Goal: Task Accomplishment & Management: Complete application form

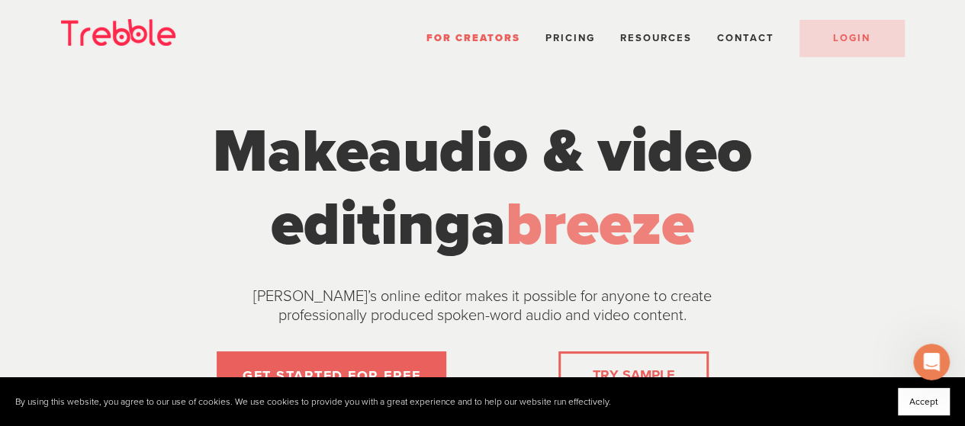
click at [906, 402] on button "Accept" at bounding box center [924, 401] width 52 height 27
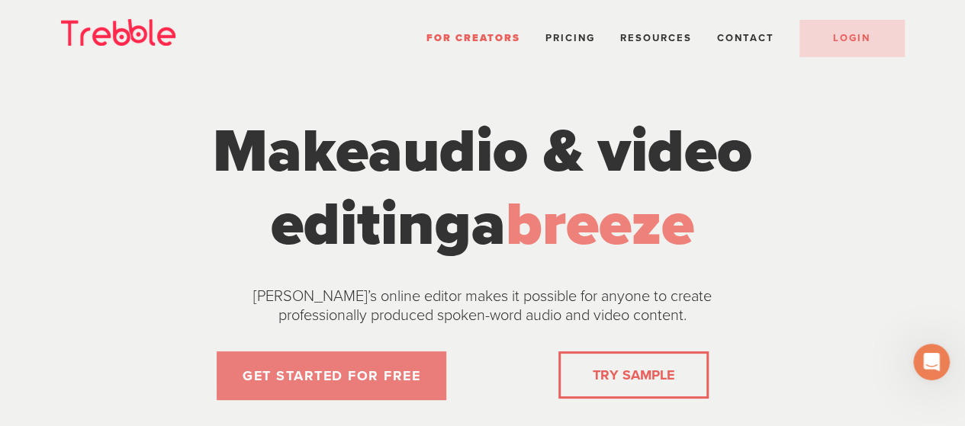
click at [362, 364] on link "GET STARTED FOR FREE" at bounding box center [332, 376] width 230 height 49
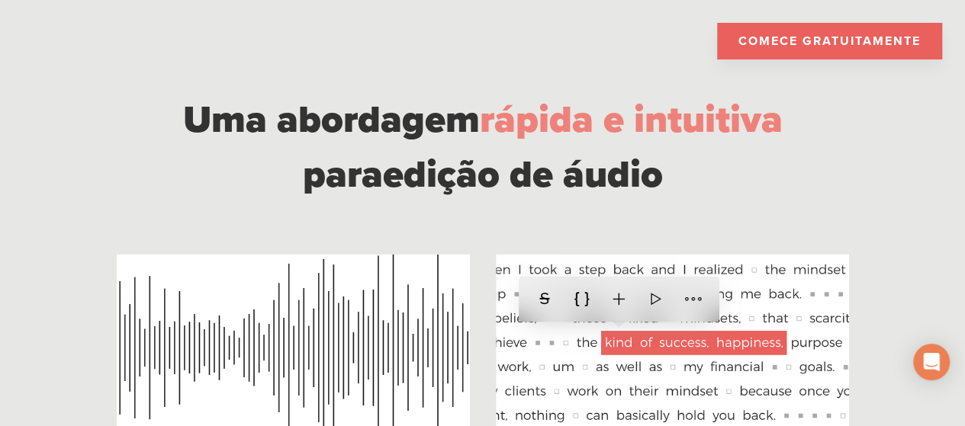
scroll to position [1144, 0]
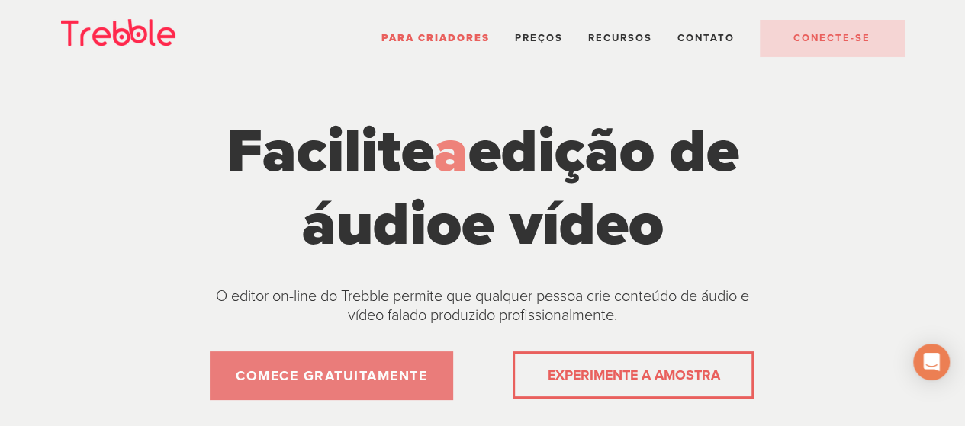
click at [259, 368] on font "COMECE GRATUITAMENTE" at bounding box center [331, 376] width 191 height 17
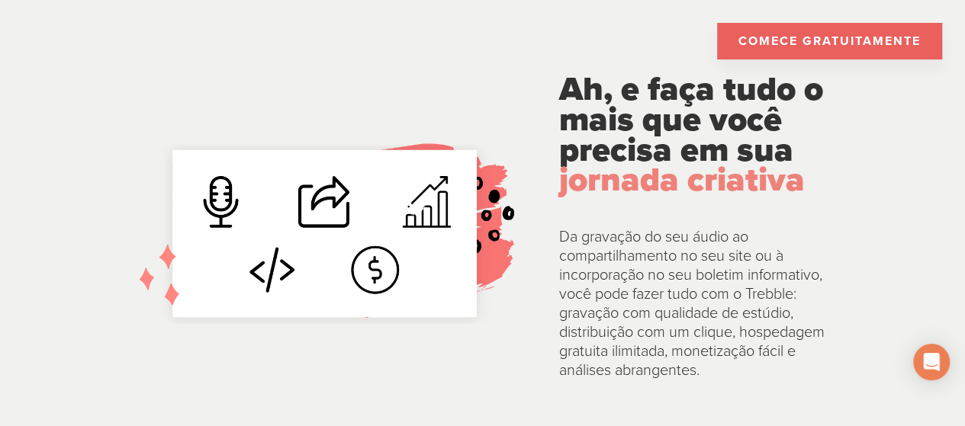
scroll to position [3128, 0]
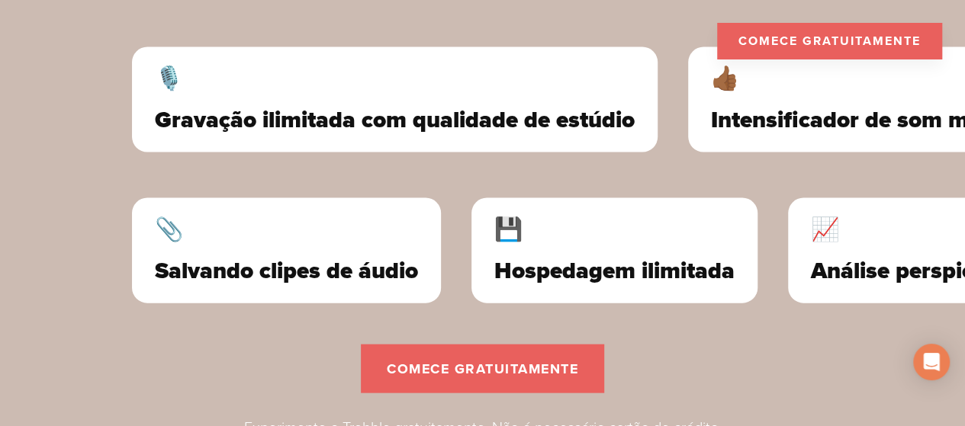
scroll to position [4424, 0]
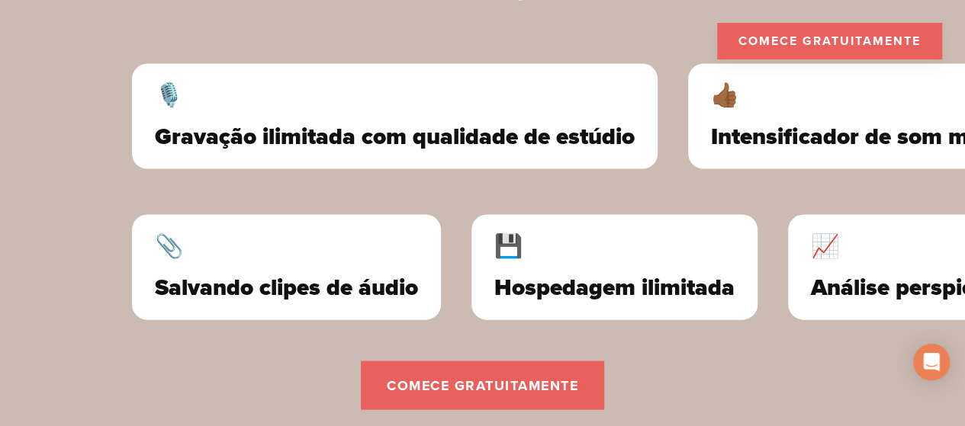
scroll to position [4424, 0]
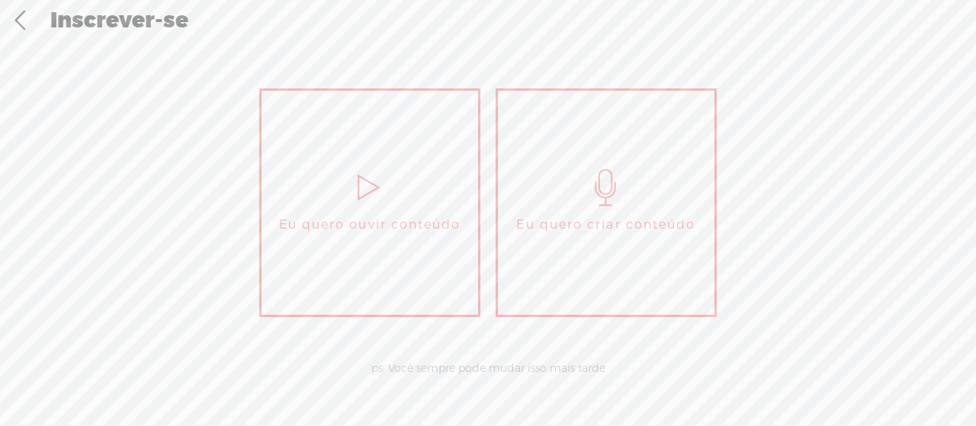
scroll to position [113, 0]
click at [612, 184] on icon at bounding box center [606, 187] width 38 height 37
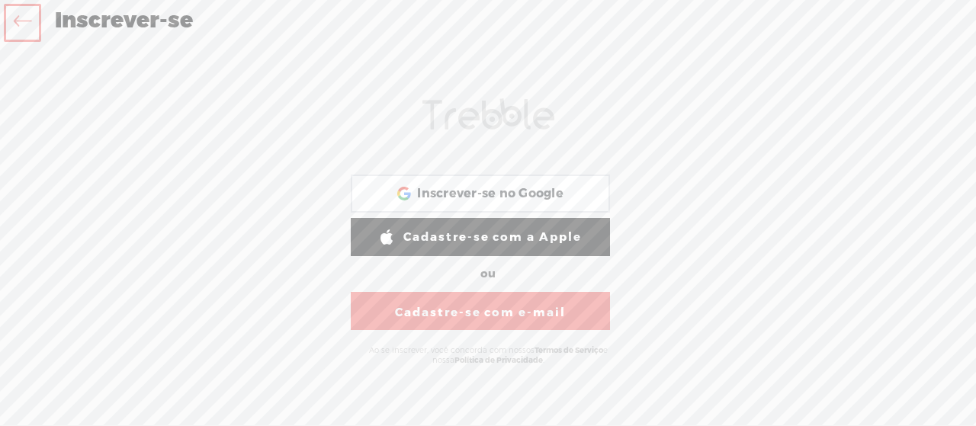
click at [493, 320] on font "Cadastre-se com e-mail" at bounding box center [480, 312] width 171 height 15
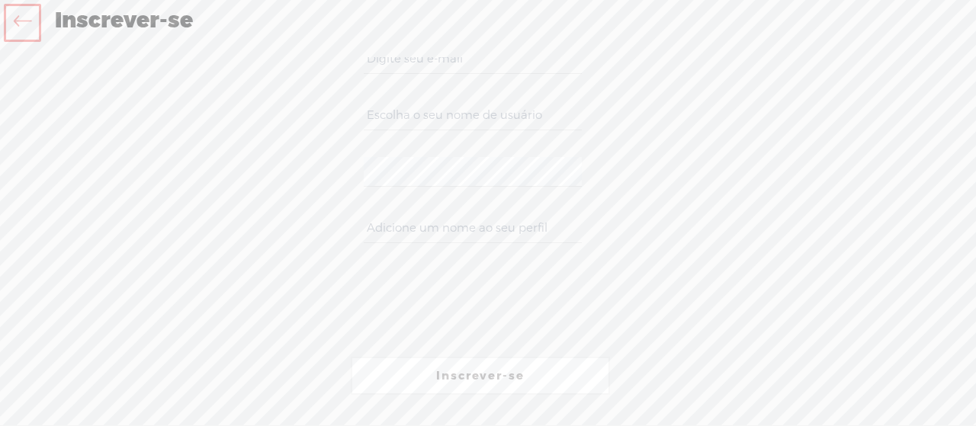
click at [418, 69] on input "email" at bounding box center [472, 59] width 217 height 30
type input "o"
paste input "otcgrid@outlook.com"
type input "otcgrid@outlook.com"
click at [404, 114] on input "text" at bounding box center [472, 116] width 217 height 30
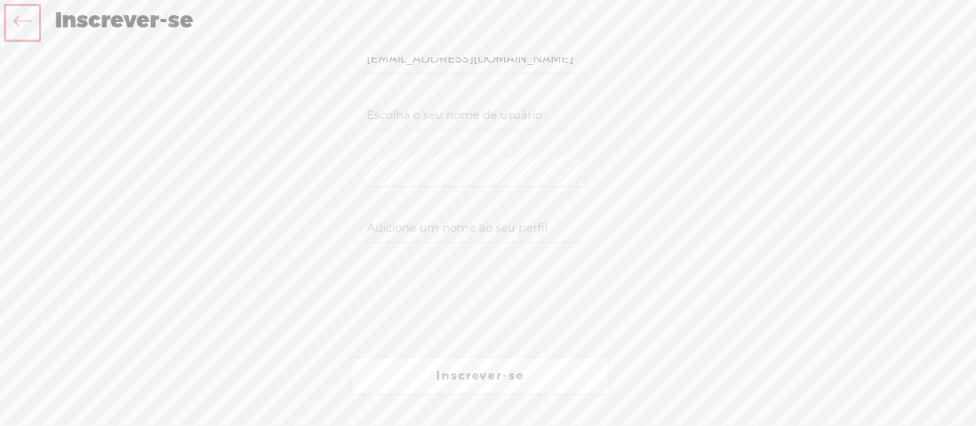
type input "c"
type input "comercial"
click at [492, 237] on input "text" at bounding box center [472, 229] width 217 height 30
type input "AGE"
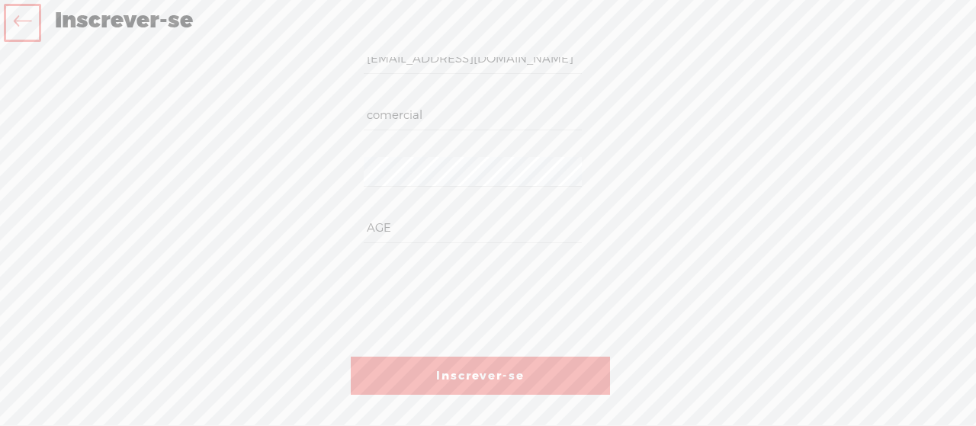
click at [470, 375] on font "Inscrever-se" at bounding box center [480, 375] width 88 height 15
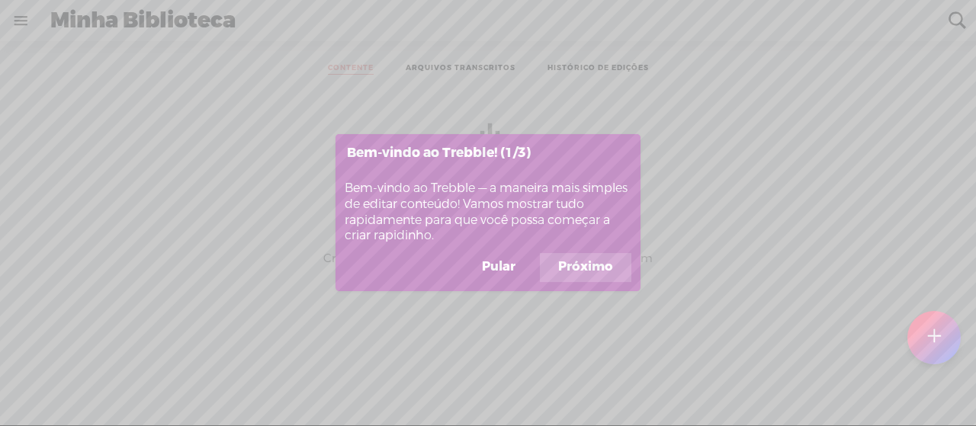
click at [574, 271] on font "Próximo" at bounding box center [585, 267] width 55 height 17
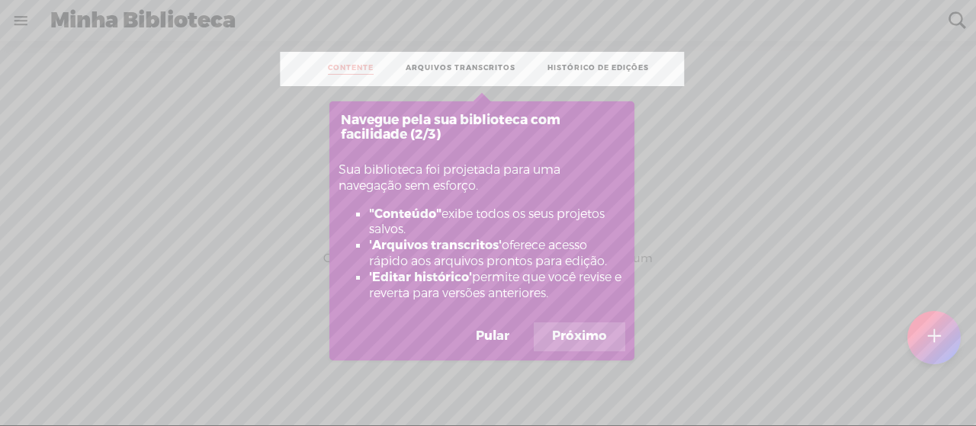
click at [589, 337] on font "Próximo" at bounding box center [579, 336] width 55 height 17
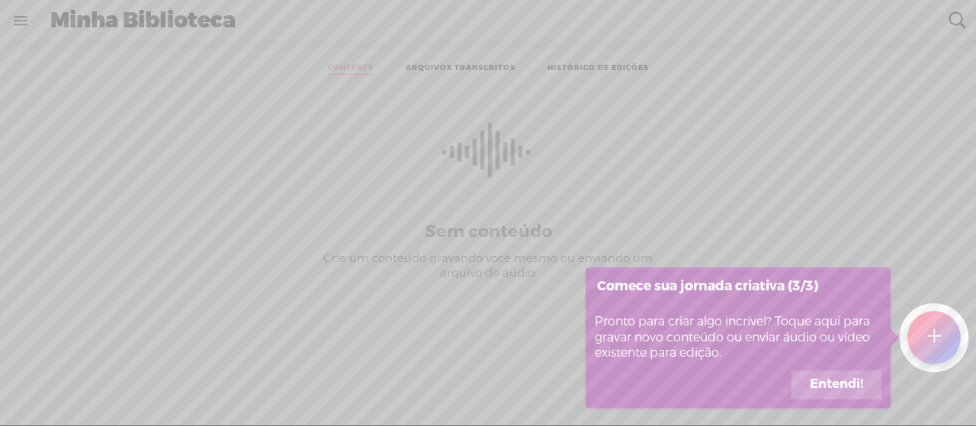
click at [835, 386] on font "Entendi!" at bounding box center [836, 384] width 53 height 17
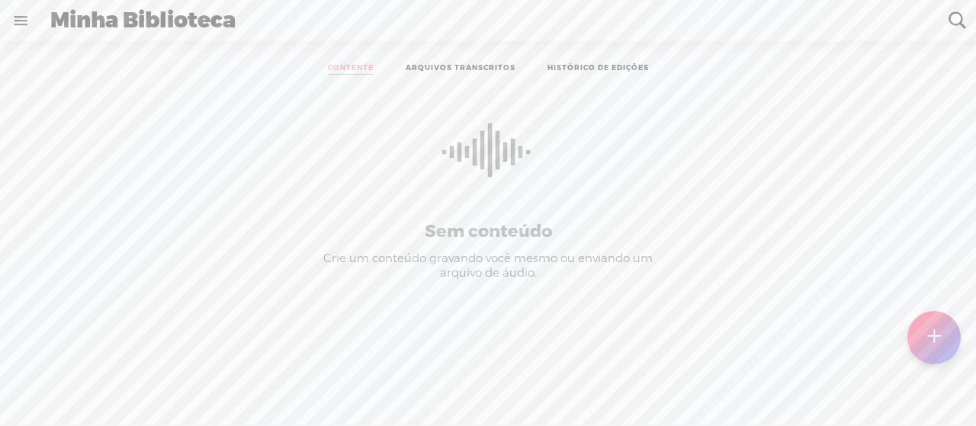
click at [931, 339] on t at bounding box center [934, 338] width 13 height 34
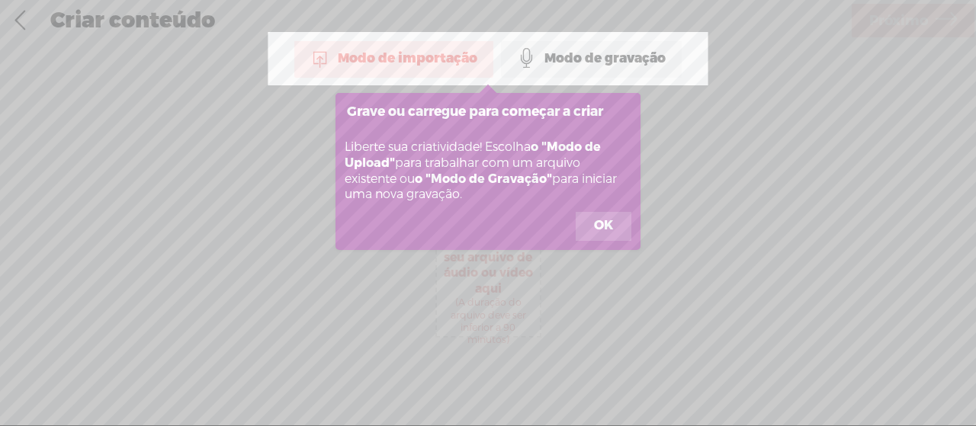
click at [615, 227] on button "OK" at bounding box center [604, 226] width 56 height 29
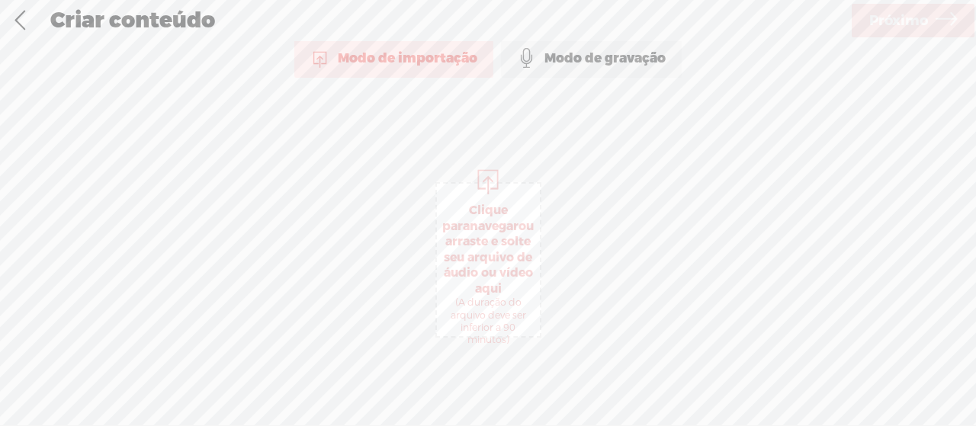
click at [21, 21] on link at bounding box center [20, 21] width 38 height 40
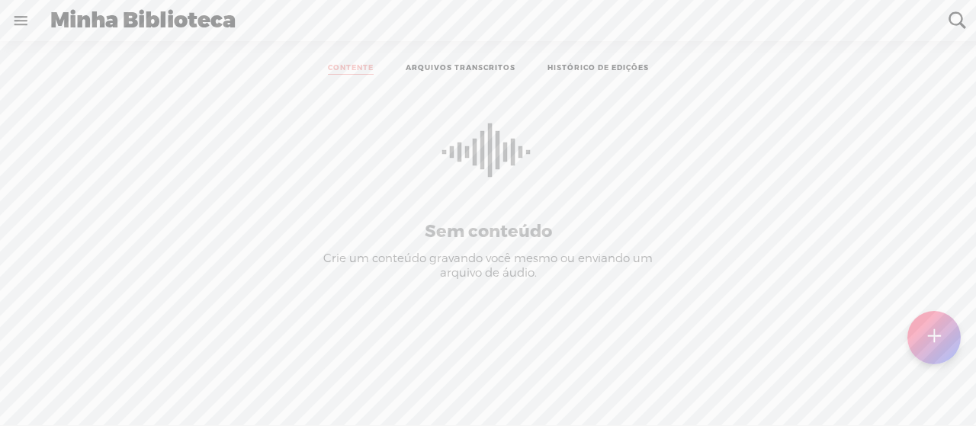
click at [27, 24] on link at bounding box center [21, 21] width 40 height 40
click at [124, 384] on font "CONFIGURAÇÕES" at bounding box center [107, 390] width 109 height 13
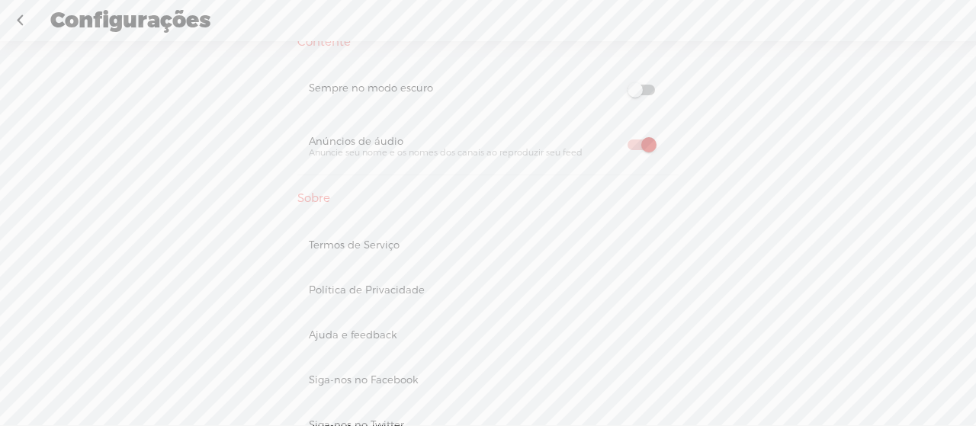
scroll to position [672, 0]
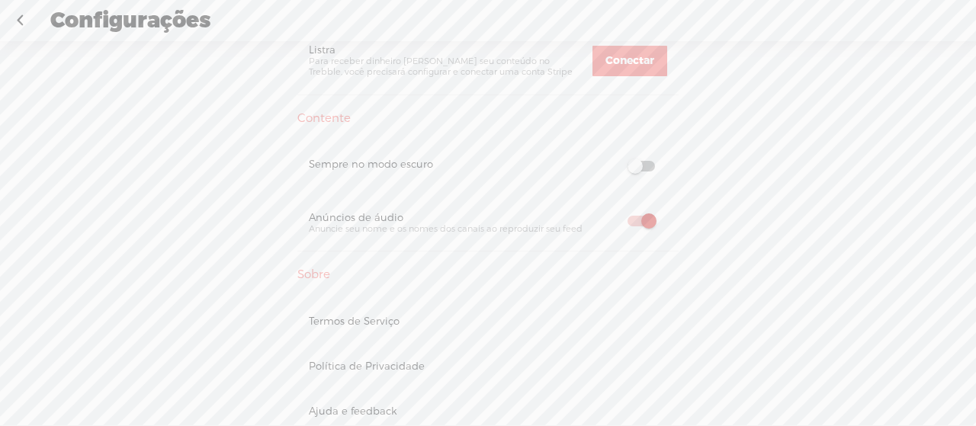
click at [644, 164] on span at bounding box center [641, 166] width 27 height 11
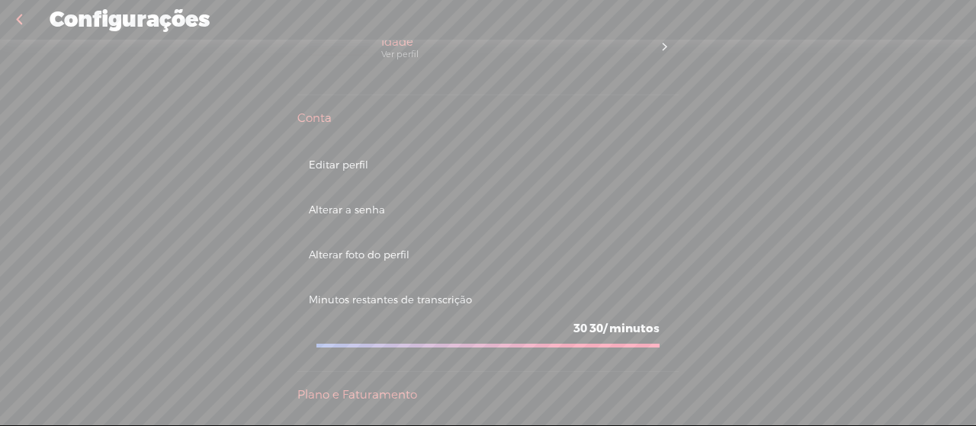
scroll to position [0, 0]
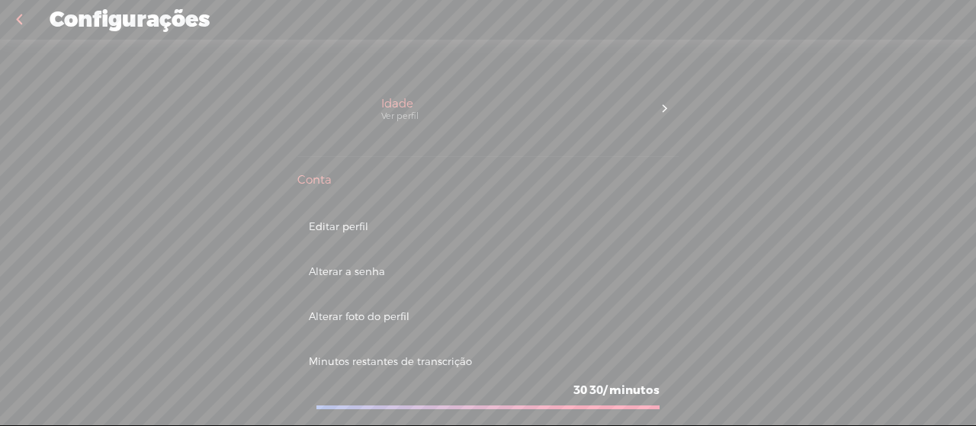
click at [19, 11] on link at bounding box center [19, 20] width 38 height 40
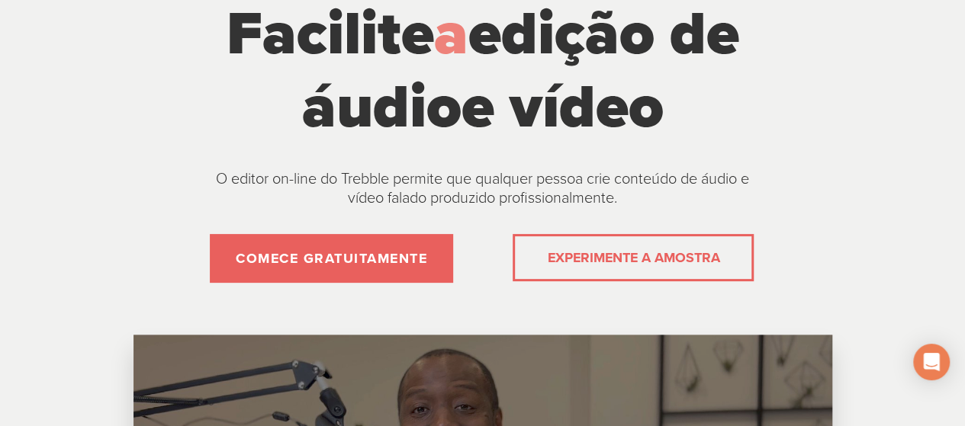
scroll to position [153, 0]
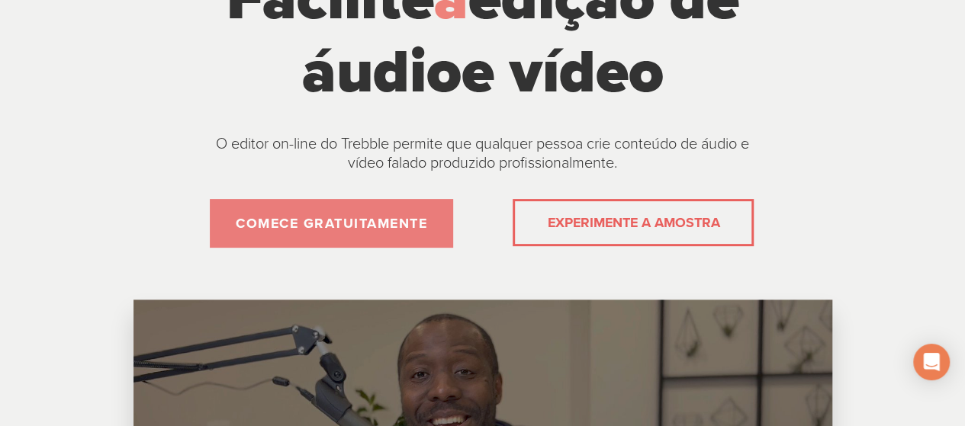
click at [394, 224] on font "COMECE GRATUITAMENTE" at bounding box center [331, 223] width 191 height 17
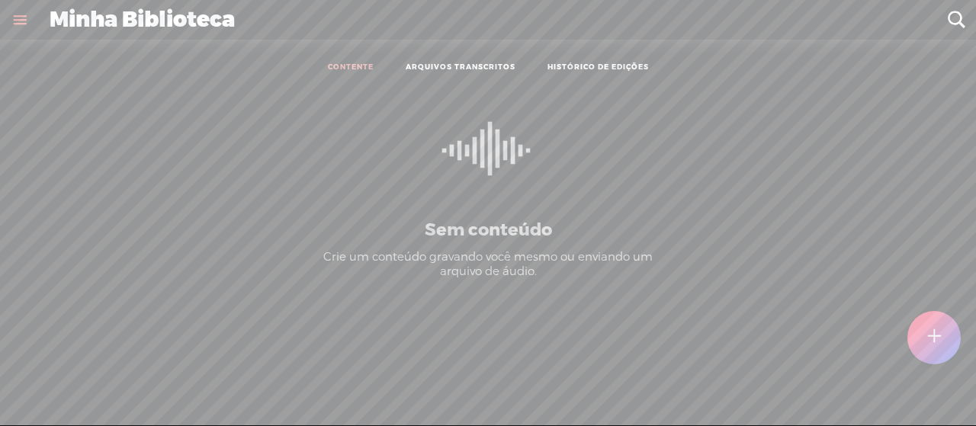
click at [949, 21] on t at bounding box center [957, 20] width 20 height 20
click at [457, 231] on font "Sem conteúdo" at bounding box center [488, 230] width 127 height 23
click at [946, 352] on div at bounding box center [934, 337] width 53 height 53
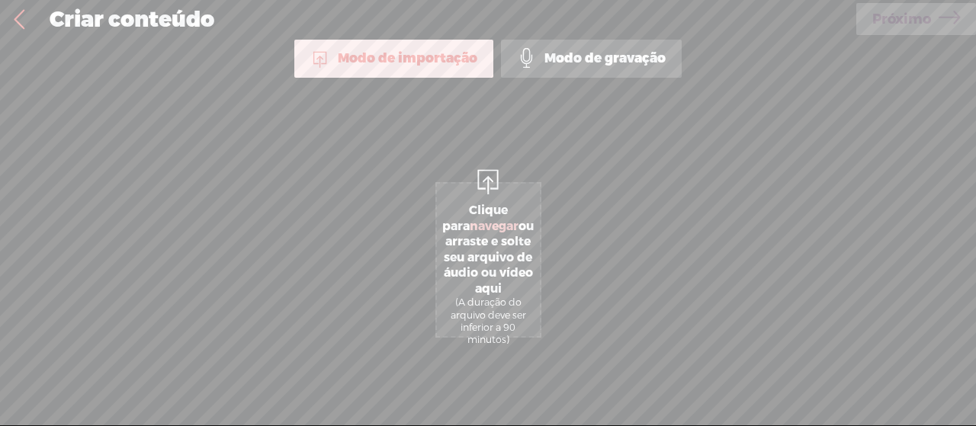
click at [571, 56] on font "Modo de gravação" at bounding box center [605, 59] width 121 height 18
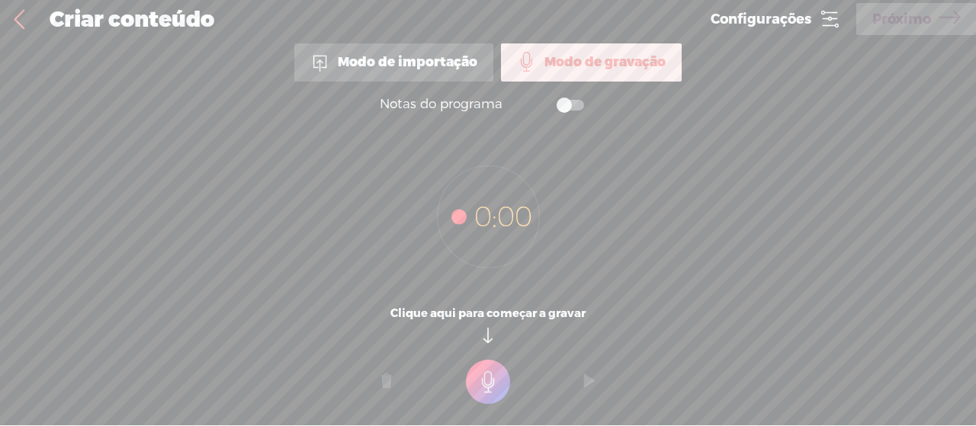
click at [828, 24] on icon at bounding box center [829, 18] width 21 height 21
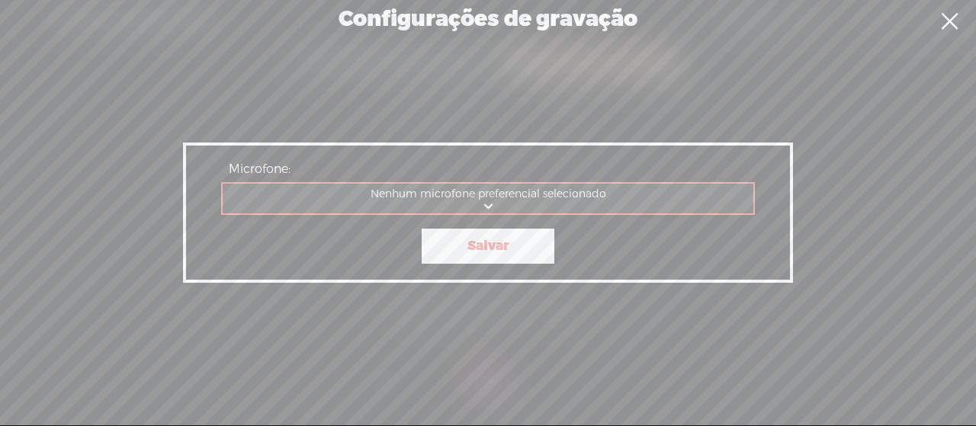
click at [539, 258] on link "Salvar" at bounding box center [488, 246] width 133 height 35
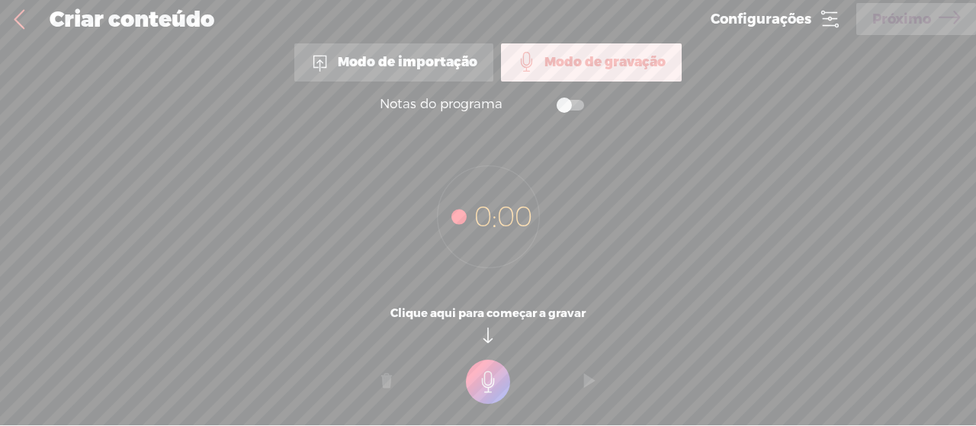
click at [14, 23] on link at bounding box center [19, 20] width 38 height 40
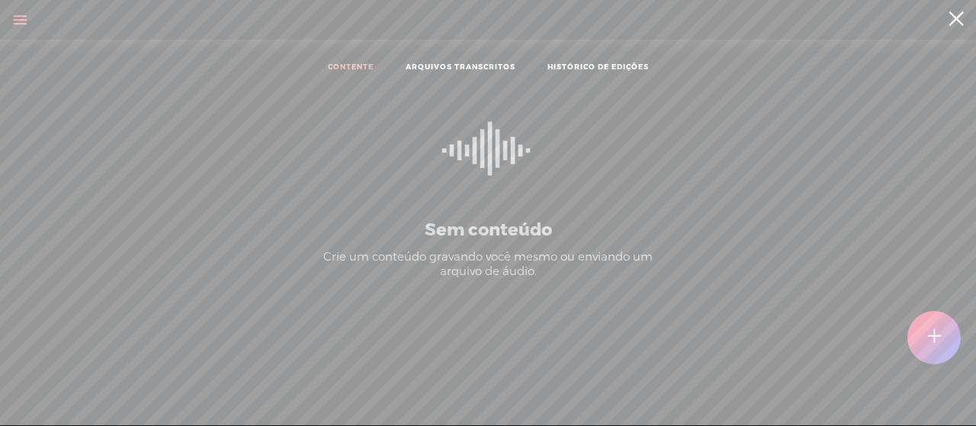
click at [452, 249] on font "Crie um conteúdo gravando você mesmo ou enviando um arquivo de áudio." at bounding box center [488, 264] width 330 height 31
click at [595, 67] on font "HISTÓRICO DE EDIÇÕES" at bounding box center [598, 67] width 101 height 9
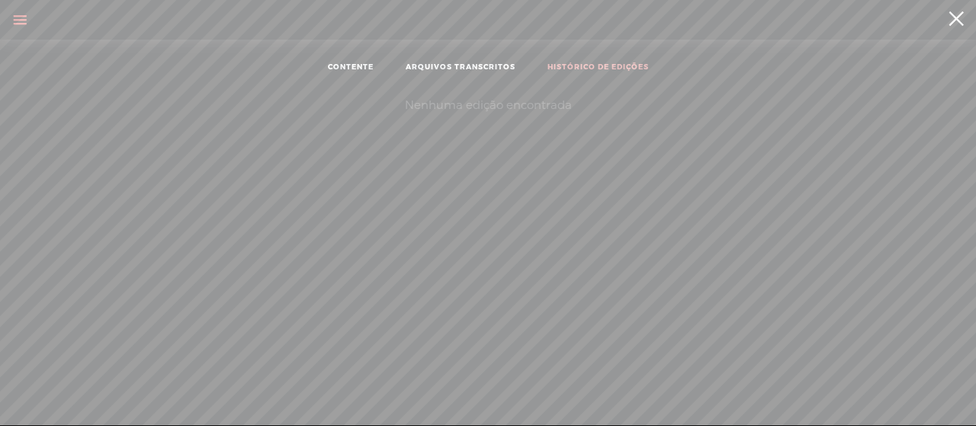
click at [417, 72] on link "ARQUIVOS TRANSCRITOS" at bounding box center [461, 68] width 110 height 11
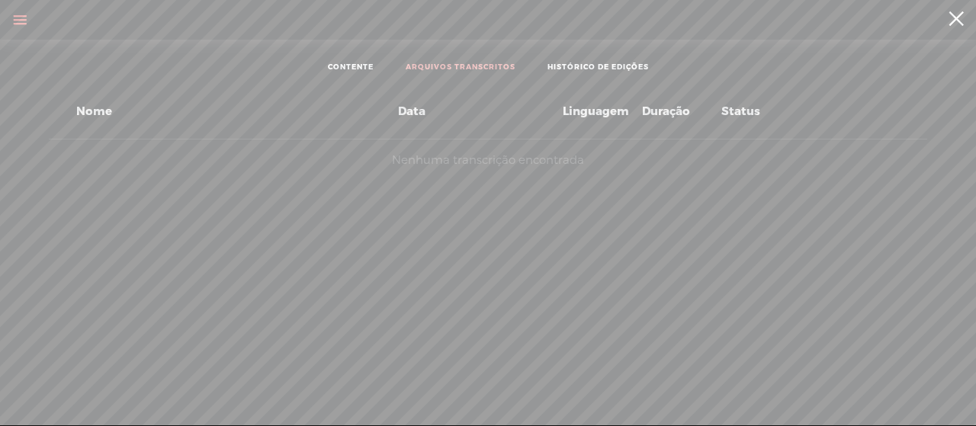
click at [377, 68] on li "CONTENTE" at bounding box center [351, 68] width 78 height 11
click at [367, 58] on ul "CONTENTE ARQUIVOS TRANSCRITOS HISTÓRICO DE EDIÇÕES" at bounding box center [488, 68] width 404 height 34
click at [367, 66] on font "CONTENTE" at bounding box center [351, 67] width 46 height 9
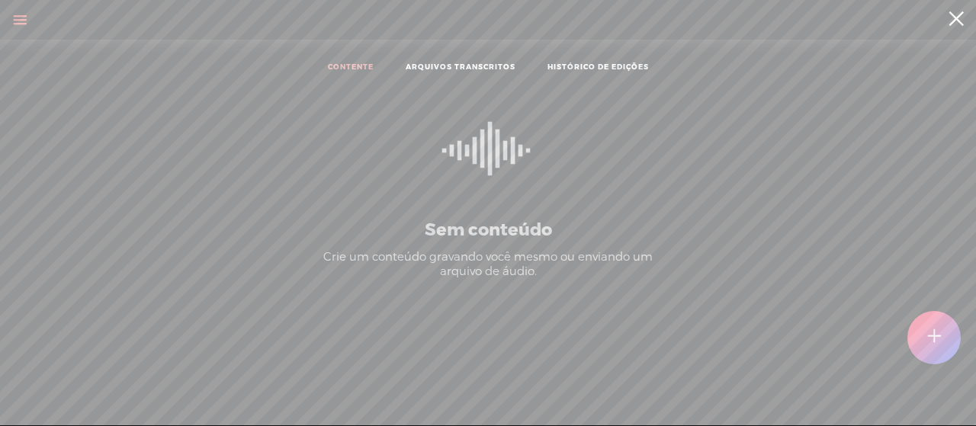
click at [915, 328] on div at bounding box center [934, 337] width 53 height 53
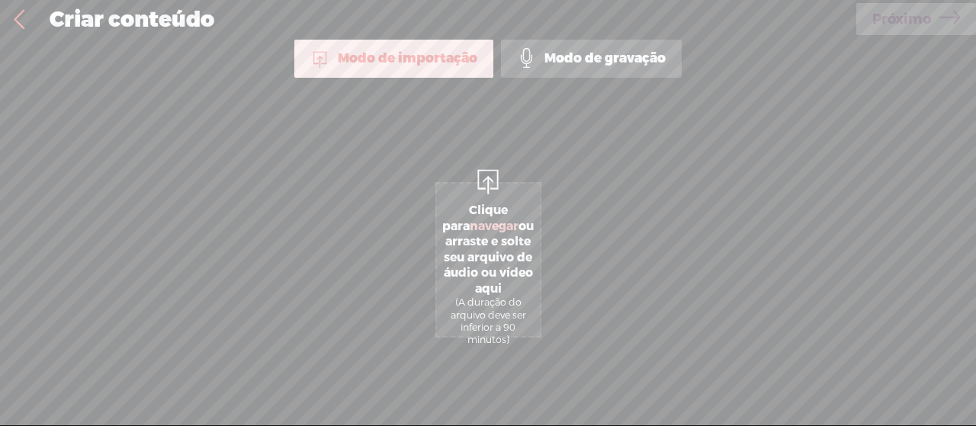
click at [471, 238] on font "ou arraste e solte seu arquivo de áudio ou vídeo aqui" at bounding box center [489, 258] width 91 height 78
click at [38, 161] on div "Modo de importação Modo de importação Modo de gravação Idioma do texto: *: Ingl…" at bounding box center [488, 231] width 976 height 383
click at [935, 105] on div "Modo de importação Modo de importação Modo de gravação Idioma do texto: *: Ingl…" at bounding box center [488, 231] width 976 height 383
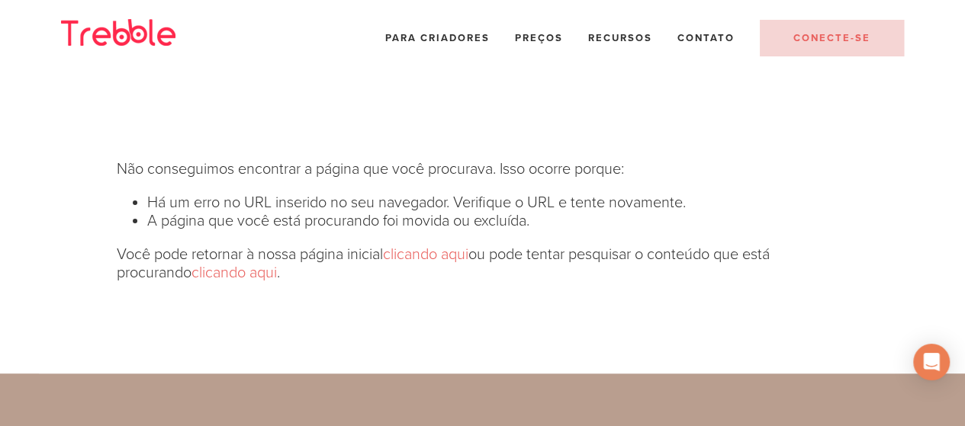
drag, startPoint x: 921, startPoint y: 198, endPoint x: 909, endPoint y: 195, distance: 11.8
click at [921, 198] on div "Não conseguimos encontrar a página que você procurava. Isso ocorre porque: Há u…" at bounding box center [482, 221] width 886 height 305
